Goal: Information Seeking & Learning: Find specific fact

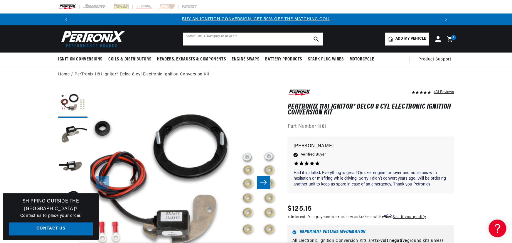
click at [209, 35] on input "text" at bounding box center [253, 39] width 140 height 13
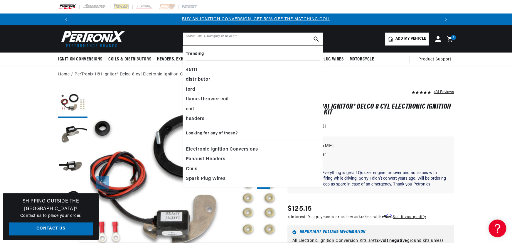
type input "s"
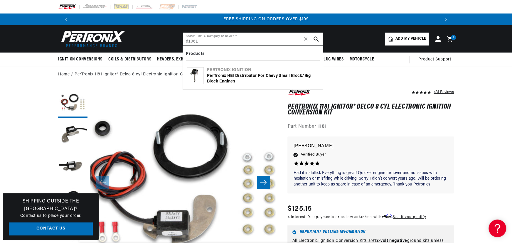
scroll to position [0, 733]
type input "d1061"
click at [209, 76] on div "PerTronix HEI Distributor for Chevy Small Block/Big Block Engines" at bounding box center [263, 78] width 112 height 11
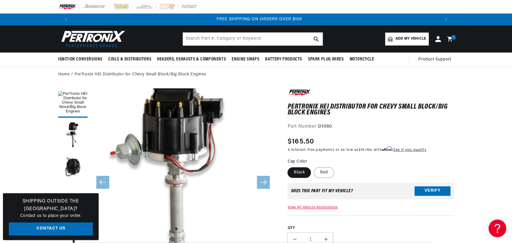
scroll to position [0, 733]
